Goal: Transaction & Acquisition: Purchase product/service

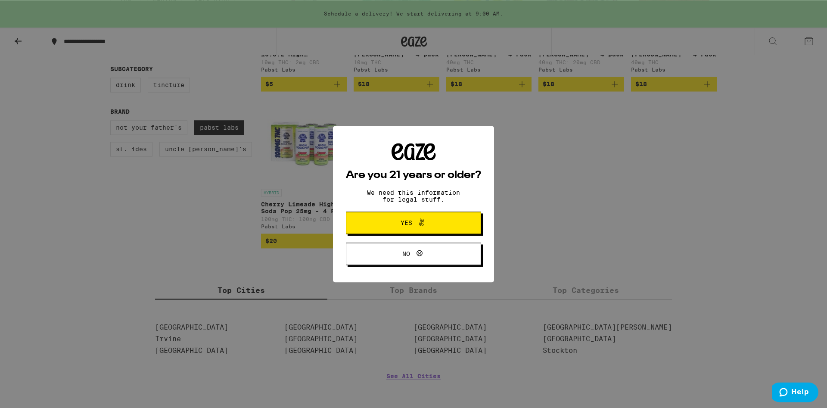
scroll to position [220, 0]
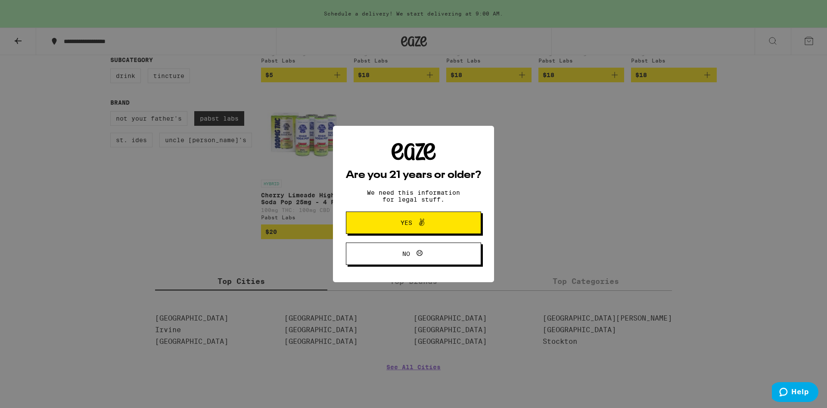
click at [417, 221] on icon at bounding box center [422, 222] width 10 height 10
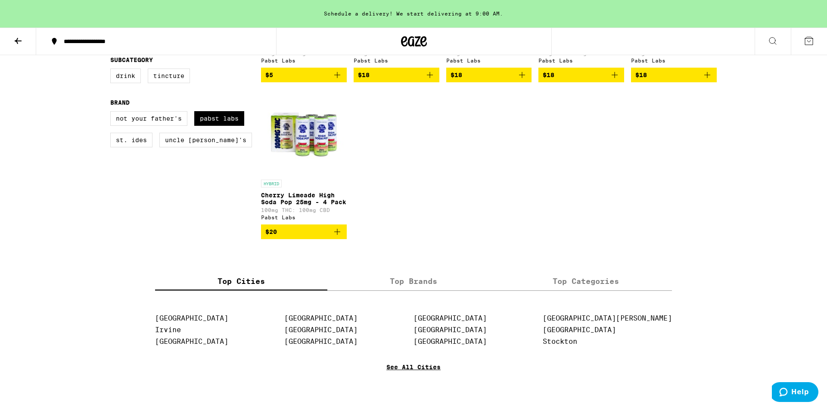
click at [410, 381] on link "See All Cities" at bounding box center [413, 380] width 54 height 32
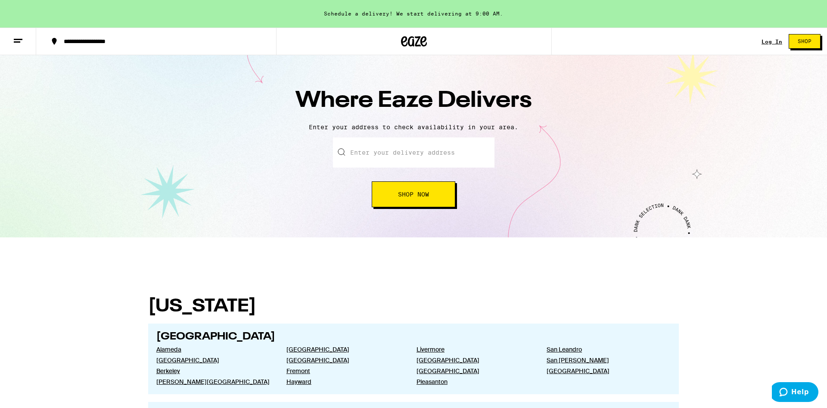
click at [382, 156] on input "text" at bounding box center [414, 152] width 162 height 30
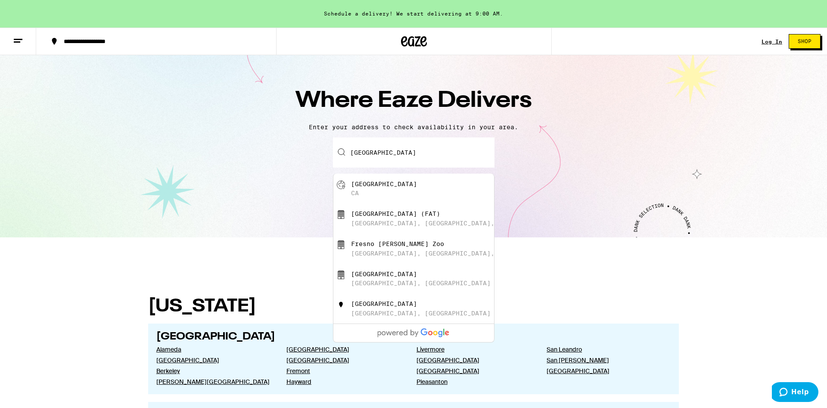
click at [379, 183] on div "Fresno CA" at bounding box center [428, 188] width 154 height 16
type input "[GEOGRAPHIC_DATA], [GEOGRAPHIC_DATA]"
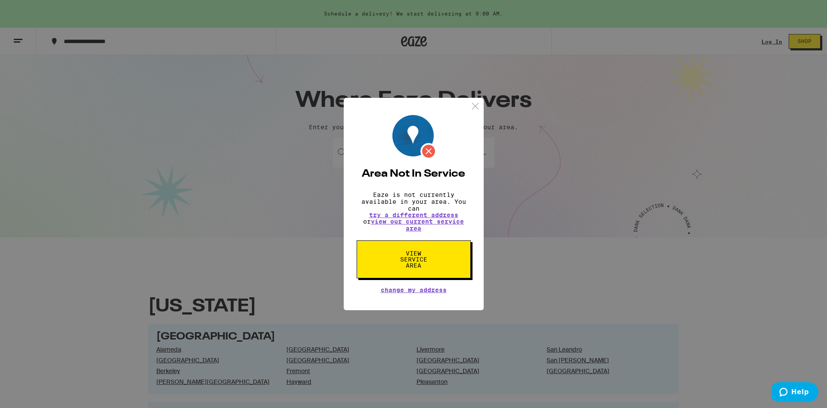
click at [476, 101] on img at bounding box center [475, 106] width 11 height 11
